Goal: Transaction & Acquisition: Purchase product/service

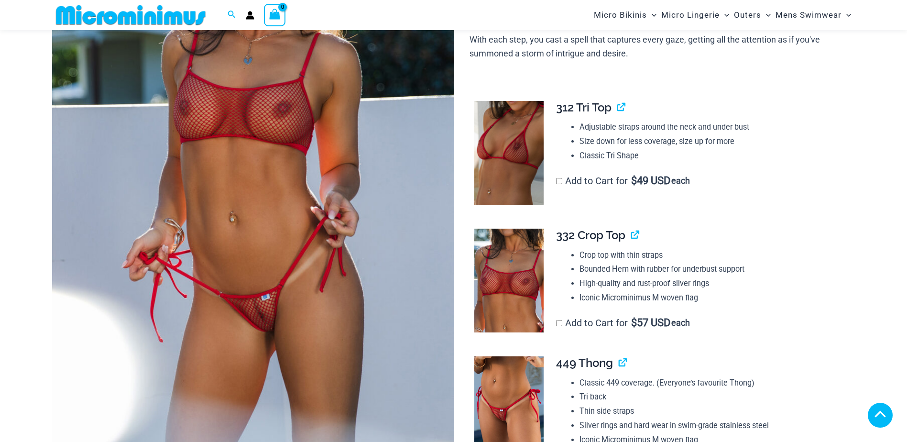
scroll to position [232, 0]
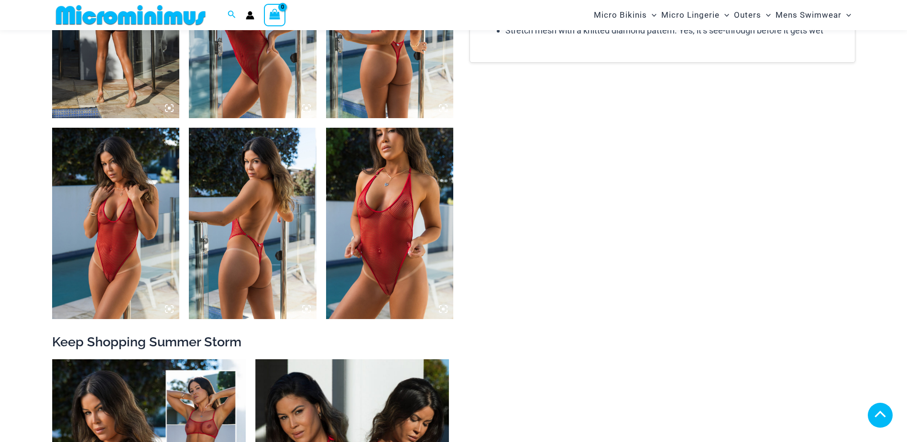
scroll to position [1380, 0]
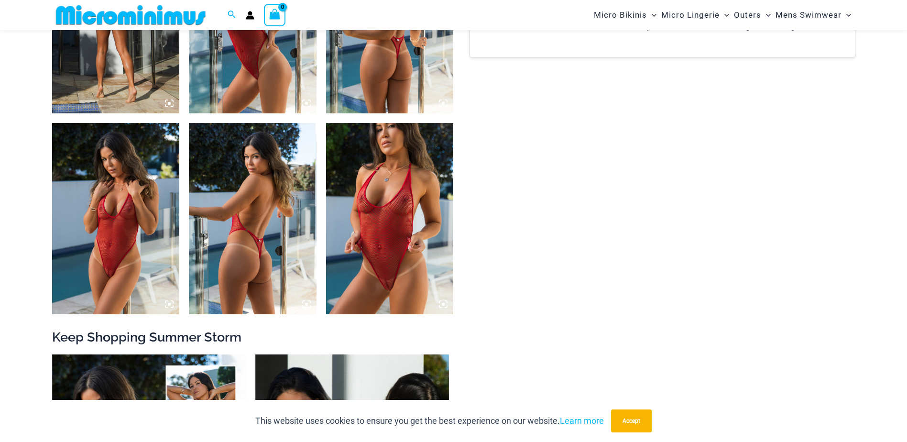
click at [371, 256] on img at bounding box center [390, 218] width 128 height 191
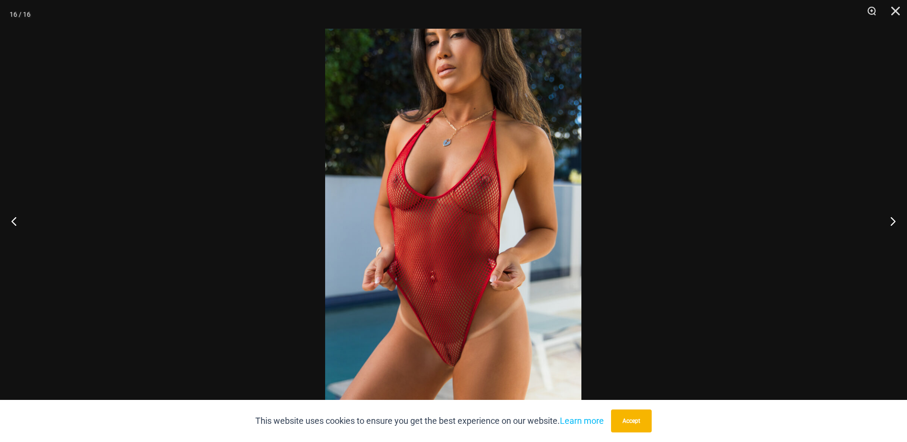
click at [450, 326] on img at bounding box center [453, 221] width 256 height 385
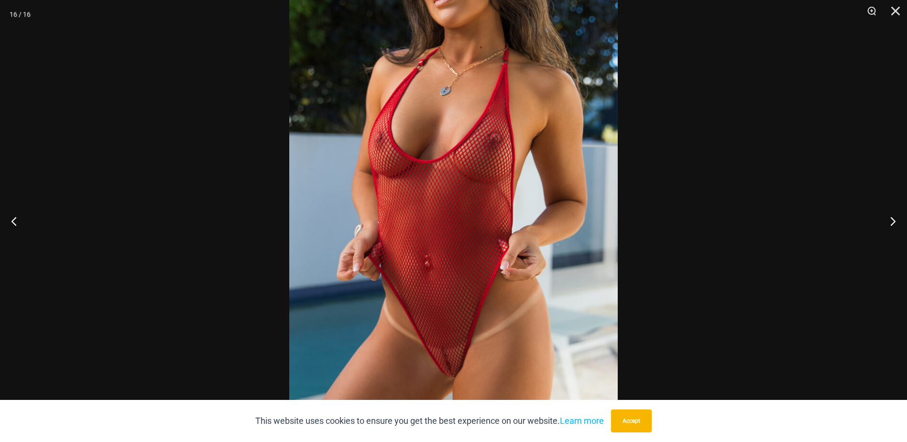
click at [450, 326] on img at bounding box center [453, 191] width 329 height 493
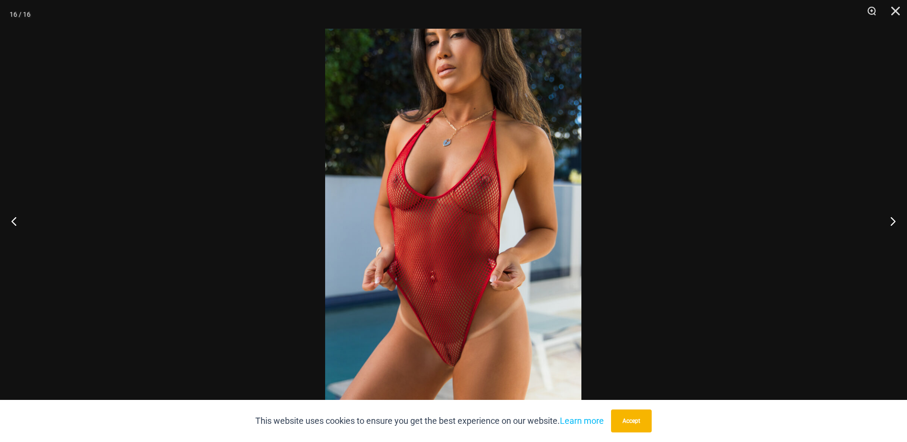
click at [449, 327] on img at bounding box center [453, 221] width 256 height 385
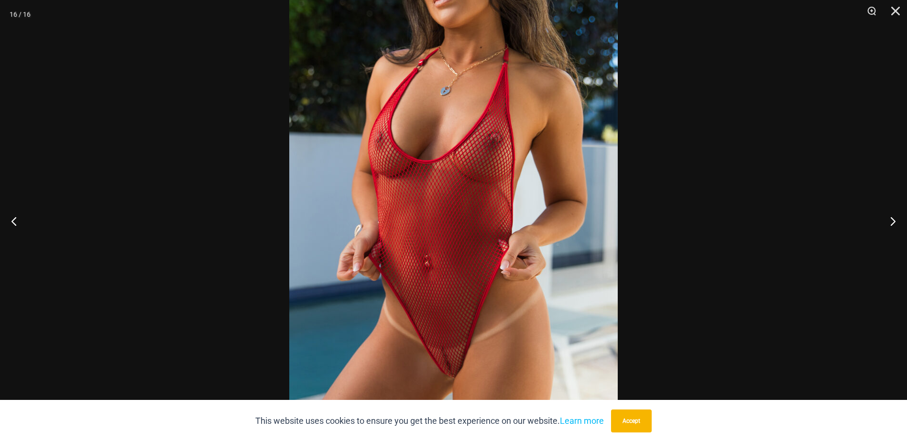
click at [639, 427] on button "Accept" at bounding box center [631, 420] width 41 height 23
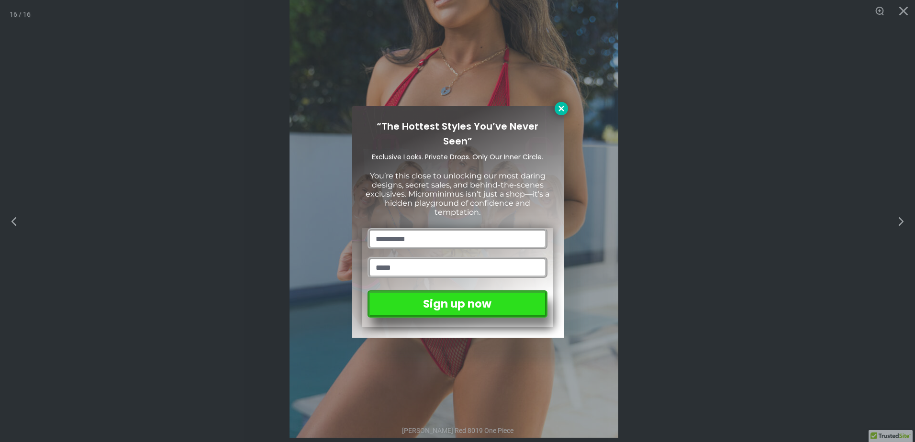
click at [560, 107] on icon at bounding box center [560, 108] width 5 height 5
